Goal: Task Accomplishment & Management: Use online tool/utility

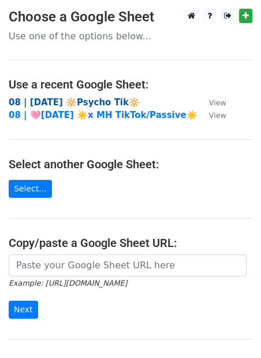
click at [81, 98] on strong "08 | [DATE] 🔆Psycho Tik🔆" at bounding box center [74, 102] width 131 height 10
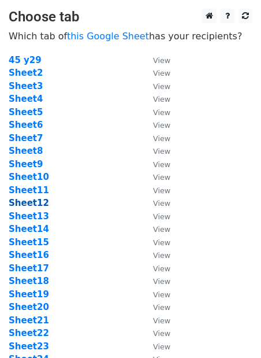
click at [18, 202] on strong "Sheet12" at bounding box center [29, 203] width 40 height 10
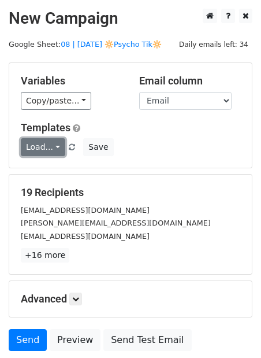
click at [39, 151] on link "Load..." at bounding box center [43, 147] width 45 height 18
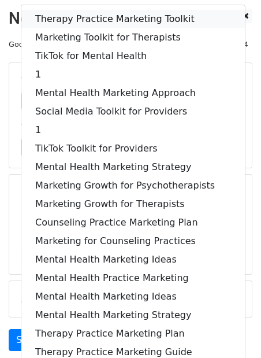
click at [110, 18] on link "Therapy Practice Marketing Toolkit" at bounding box center [133, 19] width 224 height 19
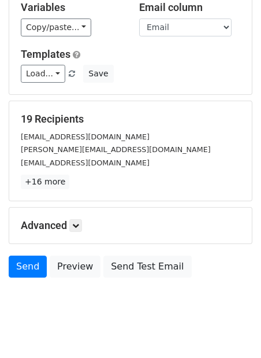
scroll to position [90, 0]
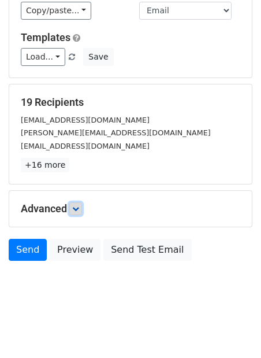
click at [79, 208] on icon at bounding box center [75, 208] width 7 height 7
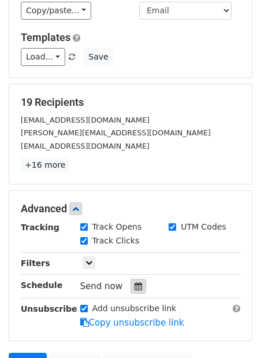
click at [135, 282] on icon at bounding box center [139, 286] width 8 height 8
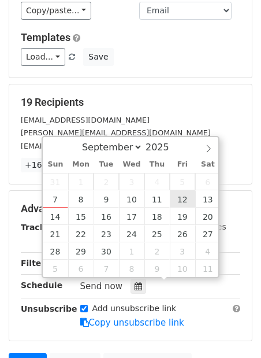
type input "2025-09-12 12:00"
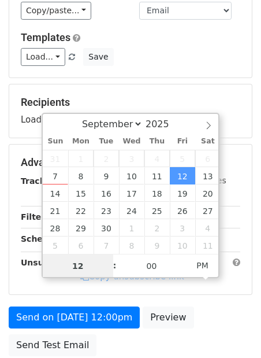
scroll to position [0, 0]
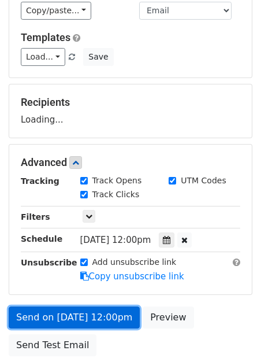
click at [57, 316] on link "Send on Sep 12 at 12:00pm" at bounding box center [74, 318] width 131 height 22
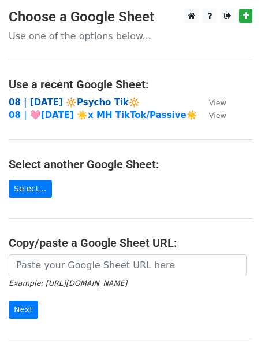
click at [87, 104] on strong "08 | [DATE] 🔆Psycho Tik🔆" at bounding box center [74, 102] width 131 height 10
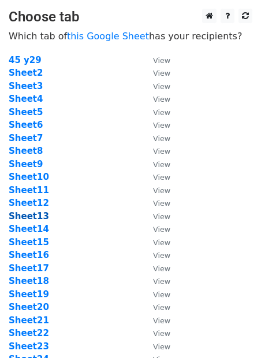
click at [36, 214] on strong "Sheet13" at bounding box center [29, 216] width 40 height 10
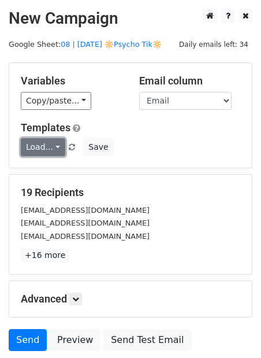
click at [40, 150] on link "Load..." at bounding box center [43, 147] width 45 height 18
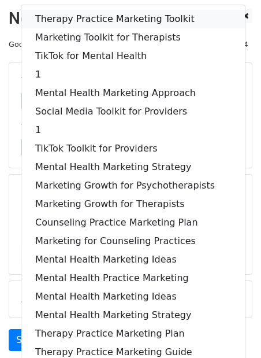
click at [91, 21] on link "Therapy Practice Marketing Toolkit" at bounding box center [133, 19] width 224 height 19
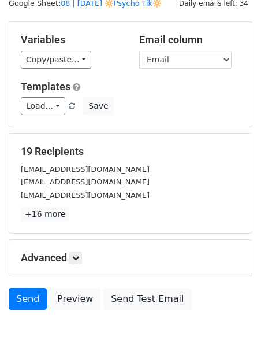
scroll to position [90, 0]
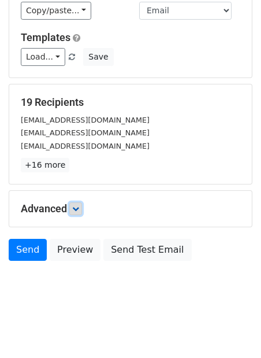
click at [81, 202] on link at bounding box center [75, 208] width 13 height 13
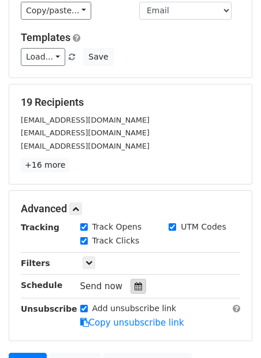
click at [135, 282] on icon at bounding box center [139, 286] width 8 height 8
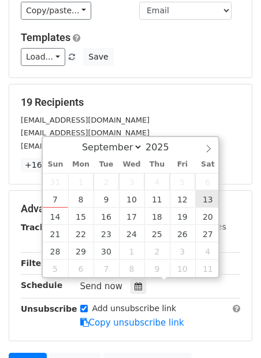
type input "[DATE] 12:00"
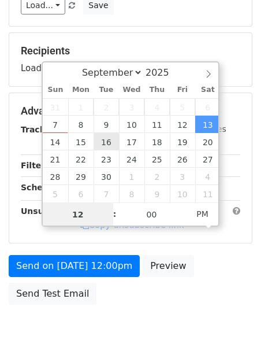
scroll to position [185, 0]
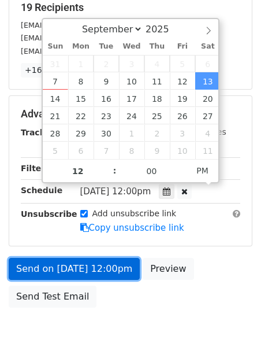
click at [73, 264] on link "Send on [DATE] 12:00pm" at bounding box center [74, 269] width 131 height 22
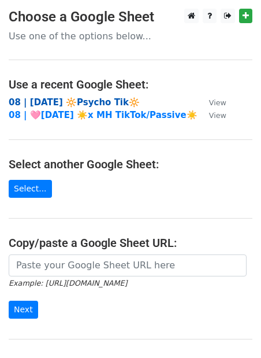
click at [75, 99] on strong "08 | SEPT 1 🔆Psycho Tik🔆" at bounding box center [74, 102] width 131 height 10
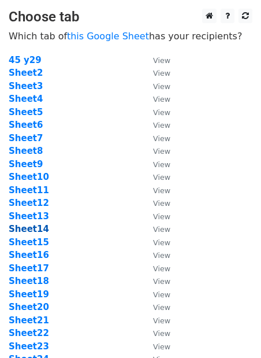
click at [35, 230] on strong "Sheet14" at bounding box center [29, 229] width 40 height 10
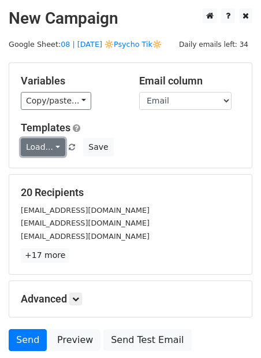
click at [51, 152] on link "Load..." at bounding box center [43, 147] width 45 height 18
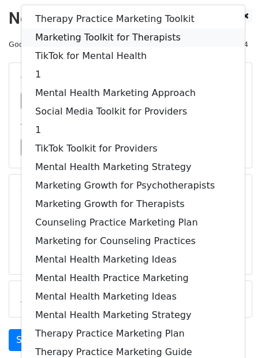
click at [100, 37] on link "Marketing Toolkit for Therapists" at bounding box center [133, 37] width 224 height 19
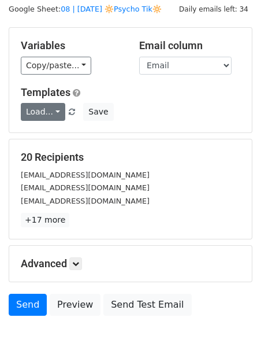
scroll to position [90, 0]
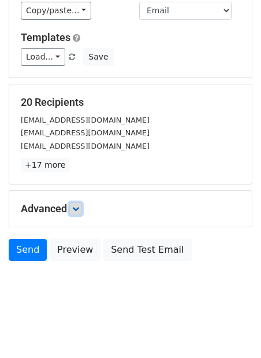
click at [79, 209] on icon at bounding box center [75, 208] width 7 height 7
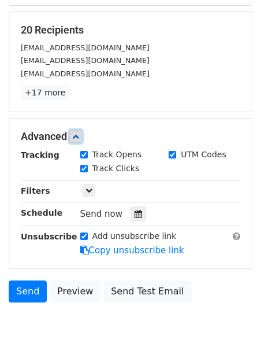
scroll to position [204, 0]
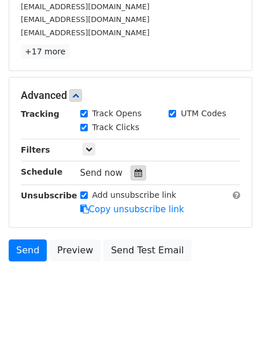
click at [135, 169] on icon at bounding box center [139, 173] width 8 height 8
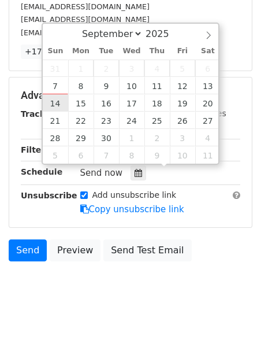
type input "2025-09-14 12:00"
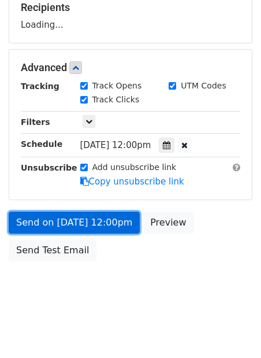
click at [69, 216] on link "Send on Sep 14 at 12:00pm" at bounding box center [74, 223] width 131 height 22
